Goal: Check status: Check status

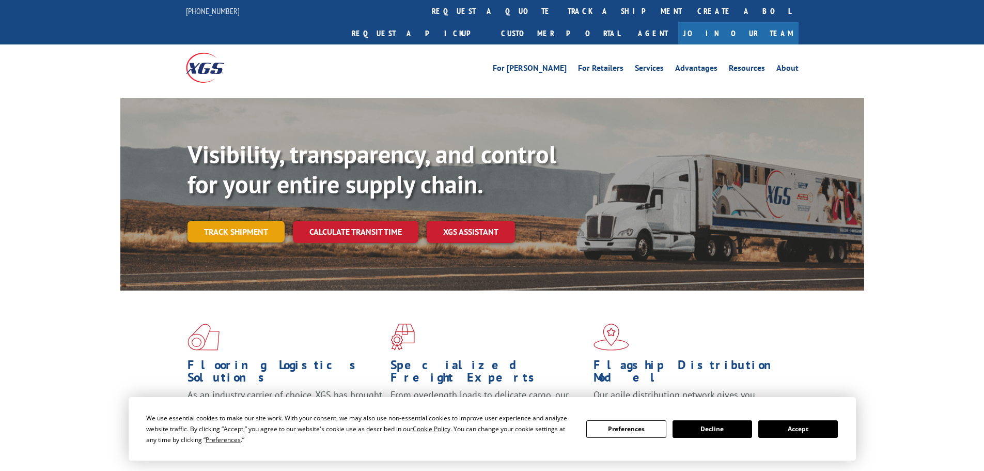
drag, startPoint x: 255, startPoint y: 193, endPoint x: 245, endPoint y: 211, distance: 21.3
click at [254, 195] on div "Visibility, transparency, and control for your entire supply chain. Track shipm…" at bounding box center [525, 211] width 677 height 144
click at [245, 221] on link "Track shipment" at bounding box center [235, 232] width 97 height 22
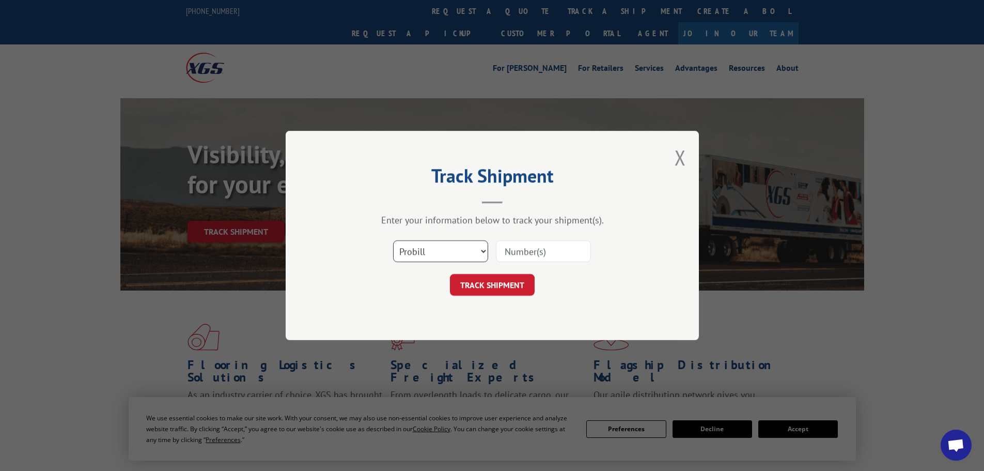
click at [451, 248] on select "Select category... Probill BOL PO" at bounding box center [440, 251] width 95 height 22
click at [393, 240] on select "Select category... Probill BOL PO" at bounding box center [440, 251] width 95 height 22
click at [427, 296] on div "Track Shipment Enter your information below to track your shipment(s). Select c…" at bounding box center [492, 235] width 413 height 209
click at [436, 259] on select "Select category... Probill BOL PO" at bounding box center [440, 251] width 95 height 22
select select "bol"
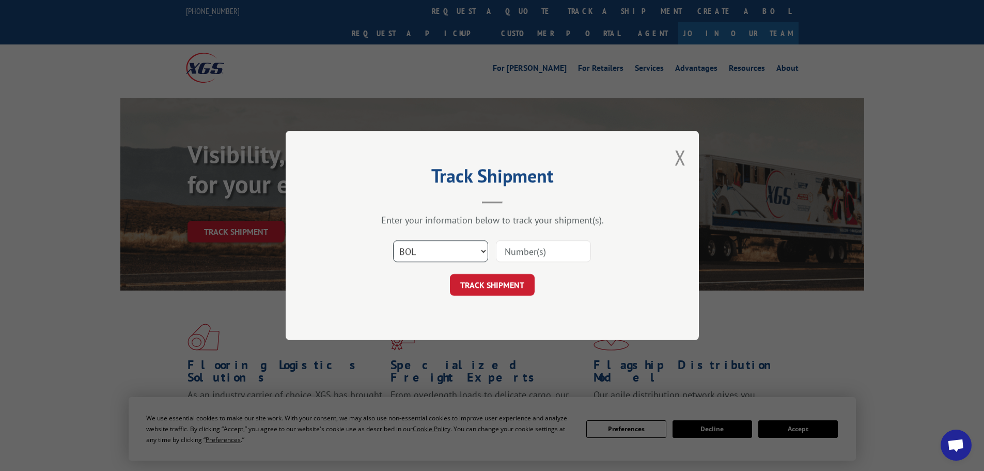
click at [393, 240] on select "Select category... Probill BOL PO" at bounding box center [440, 251] width 95 height 22
click at [534, 244] on input at bounding box center [543, 251] width 95 height 22
paste input "2872436"
type input "2872436"
click at [505, 287] on button "TRACK SHIPMENT" at bounding box center [492, 285] width 85 height 22
